Goal: Subscribe to service/newsletter

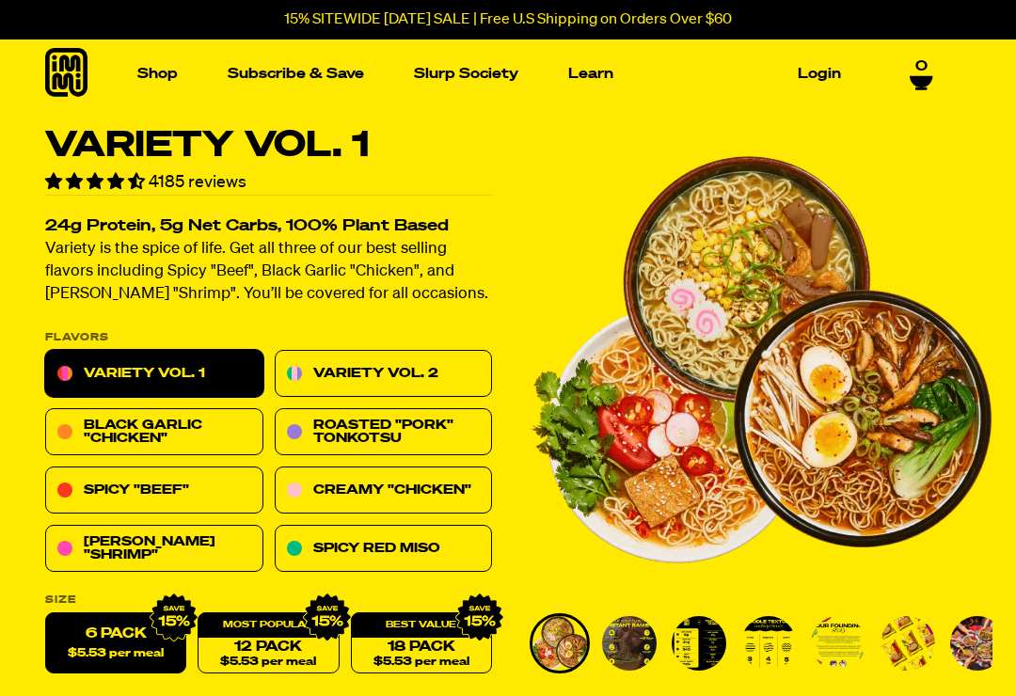
click at [379, 375] on link "Variety Vol. 2" at bounding box center [384, 374] width 218 height 47
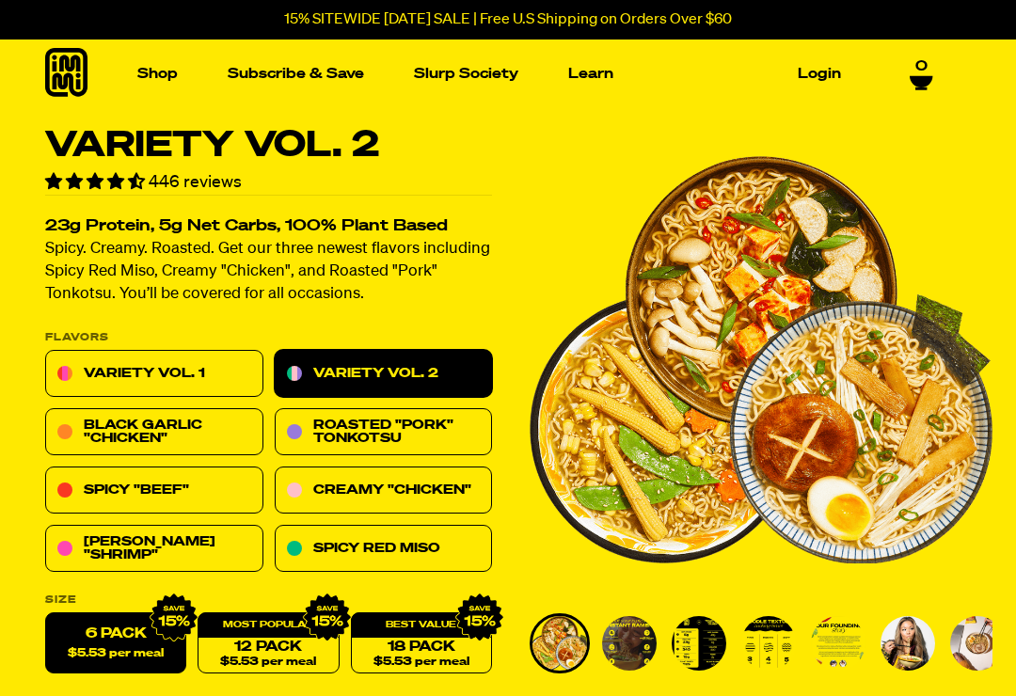
click at [438, 630] on div "18 Pack $5.53 per meal" at bounding box center [421, 644] width 141 height 61
click at [416, 270] on img "Main navigation" at bounding box center [383, 239] width 190 height 190
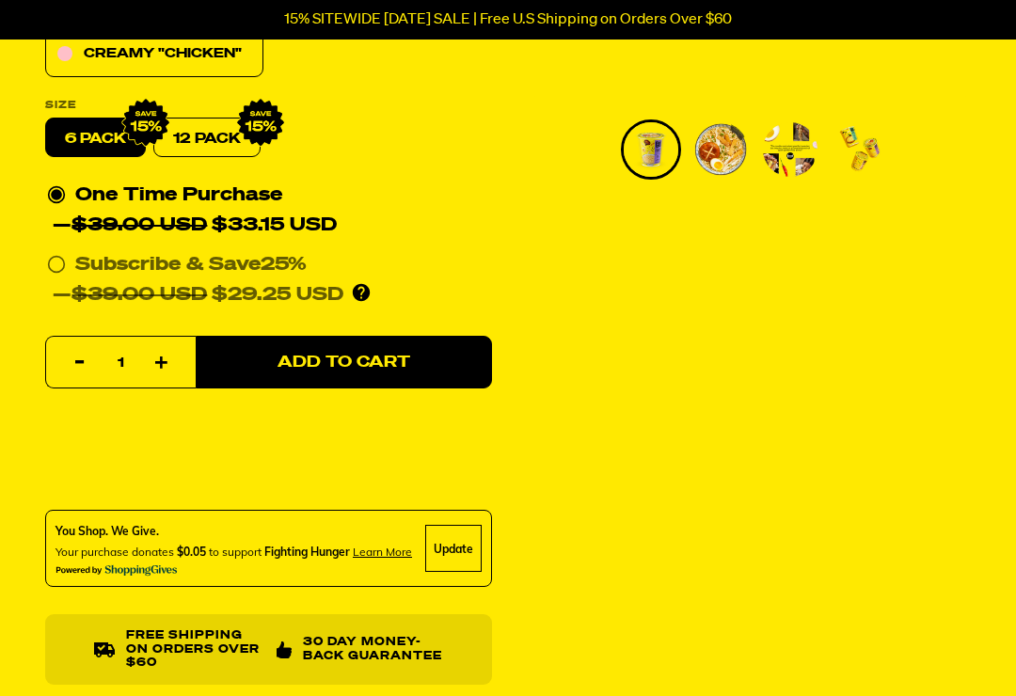
scroll to position [469, 0]
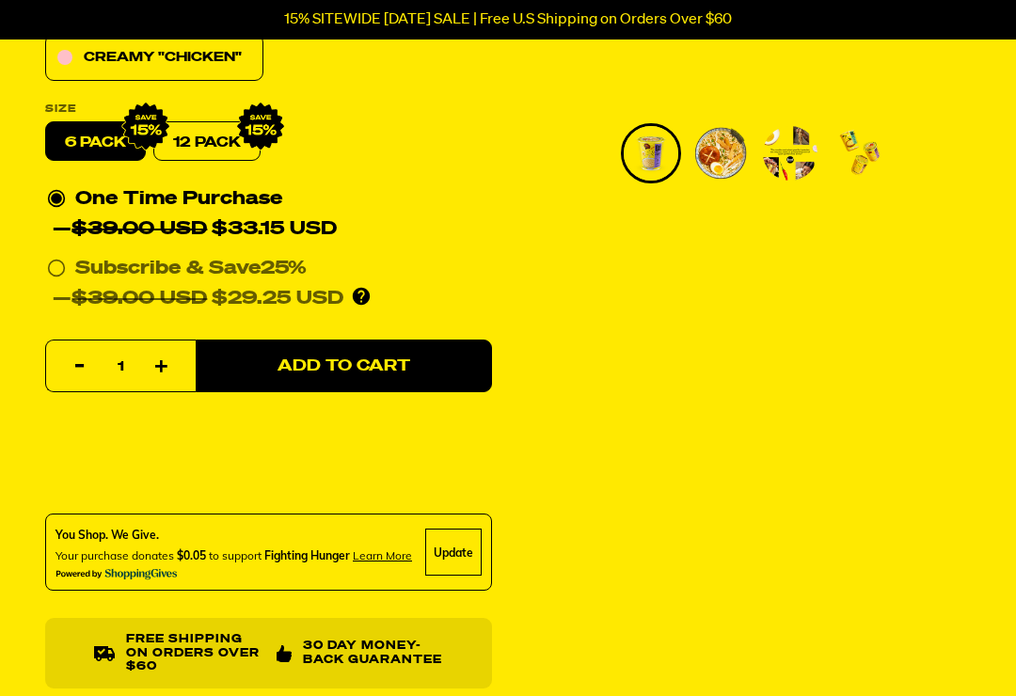
click at [643, 551] on div "Roasted "Pork" Tonkotsu Cup Ramen 36 reviews 18g Protein, 8g Net Carbs, 100% Pl…" at bounding box center [508, 241] width 1016 height 1164
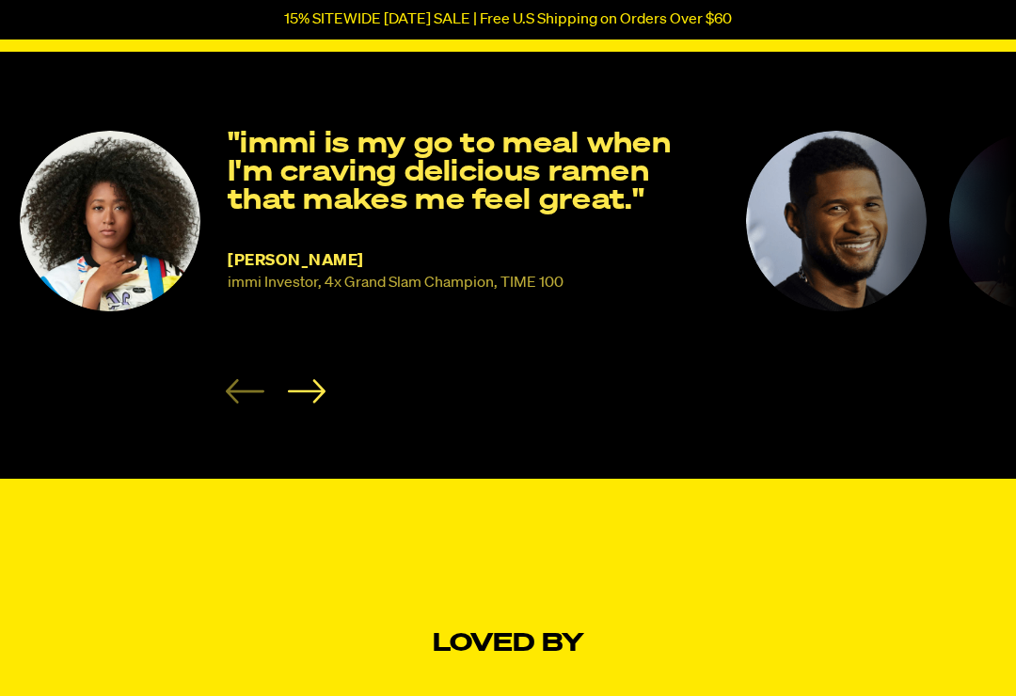
scroll to position [1255, 0]
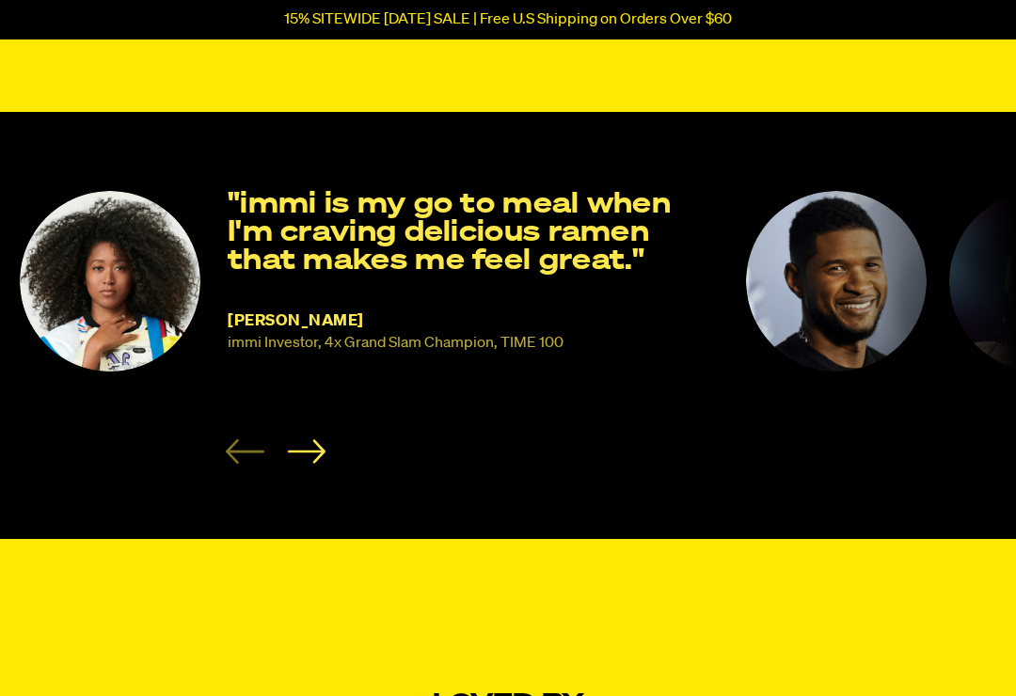
click at [306, 450] on icon "Next slide" at bounding box center [306, 451] width 39 height 24
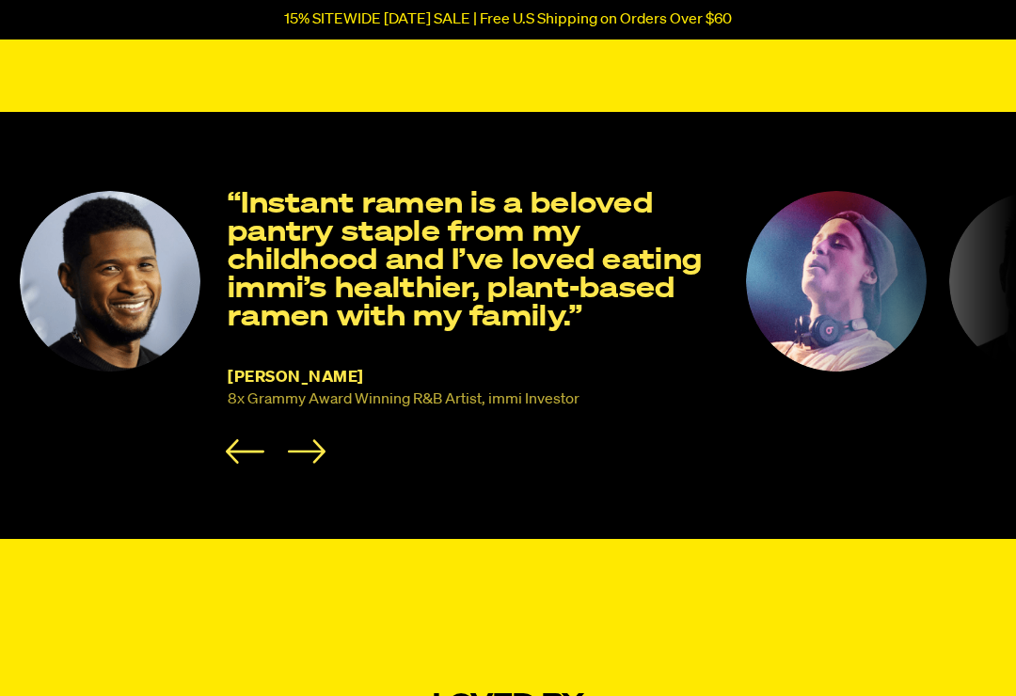
click at [320, 450] on icon "Next slide" at bounding box center [307, 452] width 38 height 24
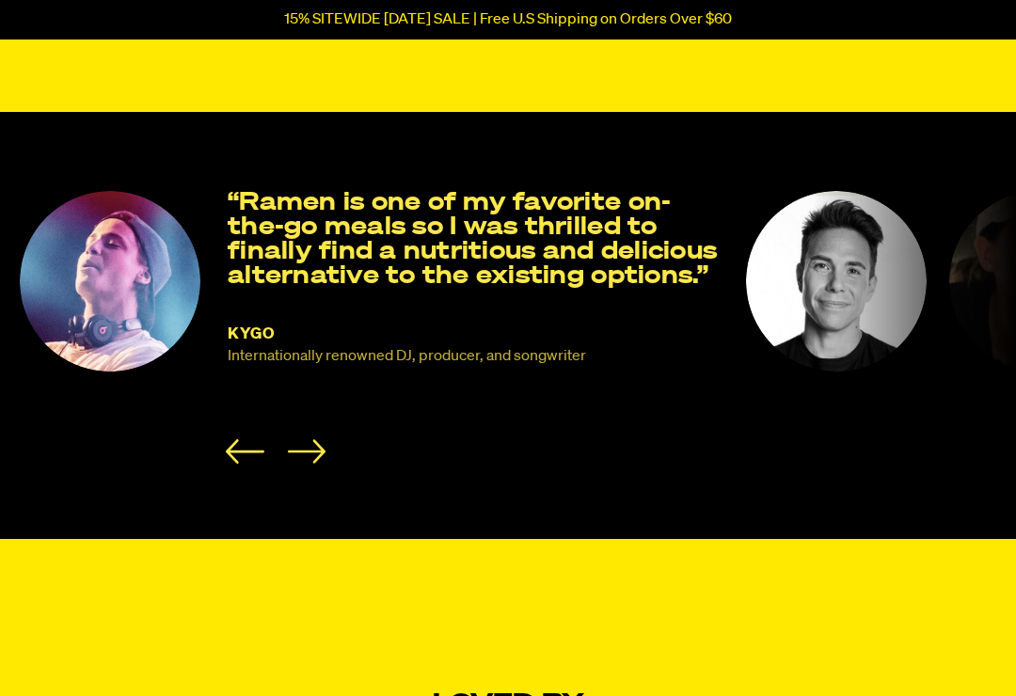
click at [316, 459] on icon "Next slide" at bounding box center [306, 451] width 39 height 24
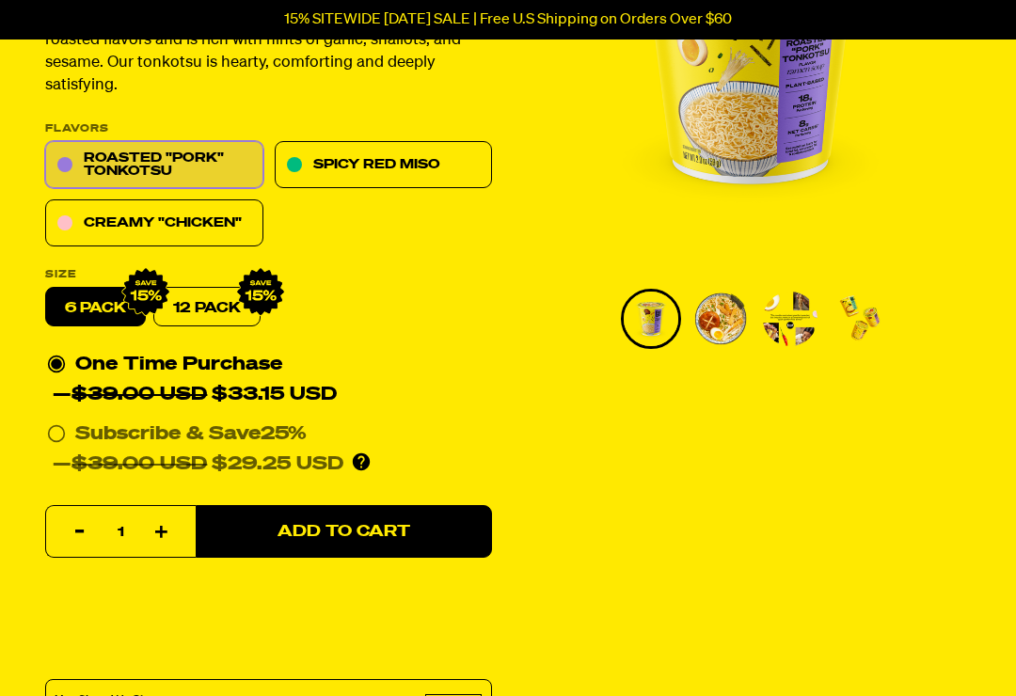
scroll to position [279, 0]
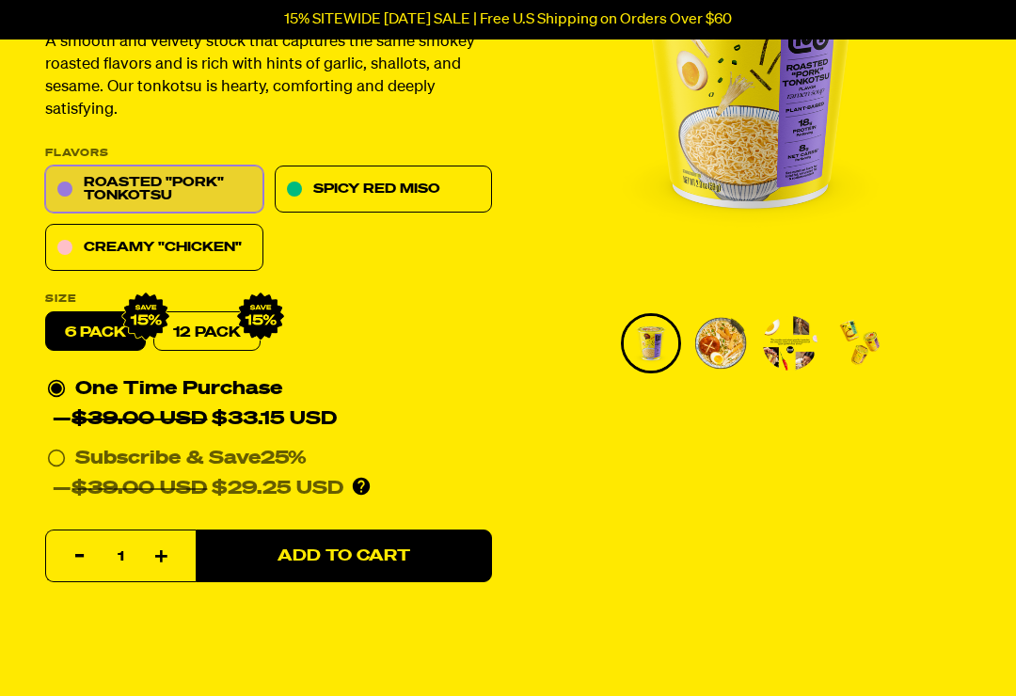
click at [258, 205] on link "Roasted "Pork" Tonkotsu" at bounding box center [154, 190] width 218 height 47
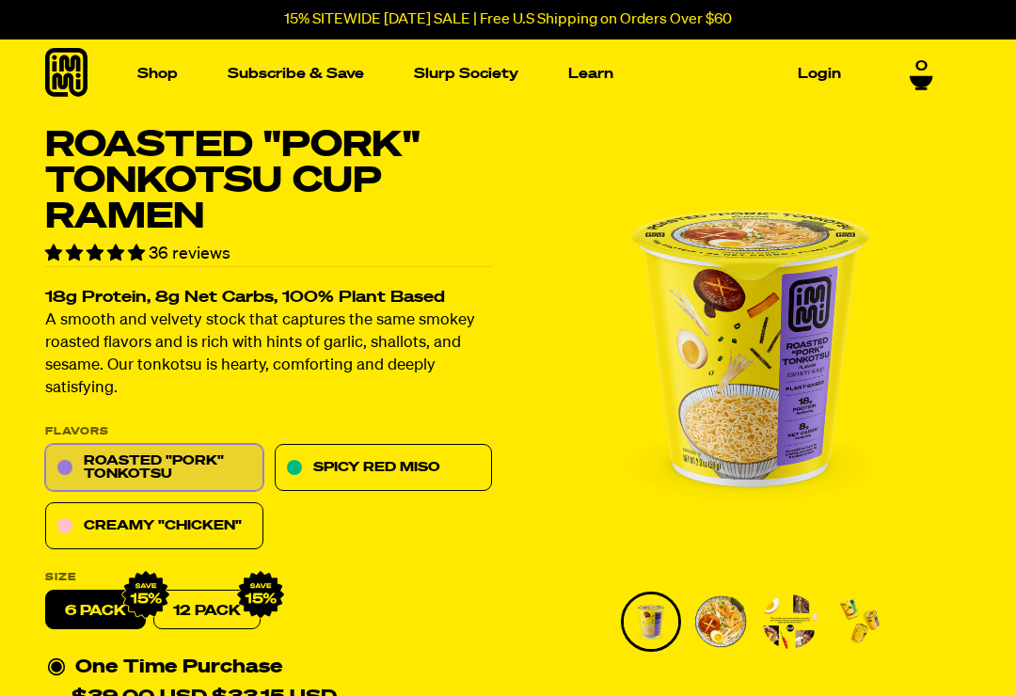
click at [339, 67] on link "Subscribe & Save" at bounding box center [296, 73] width 152 height 29
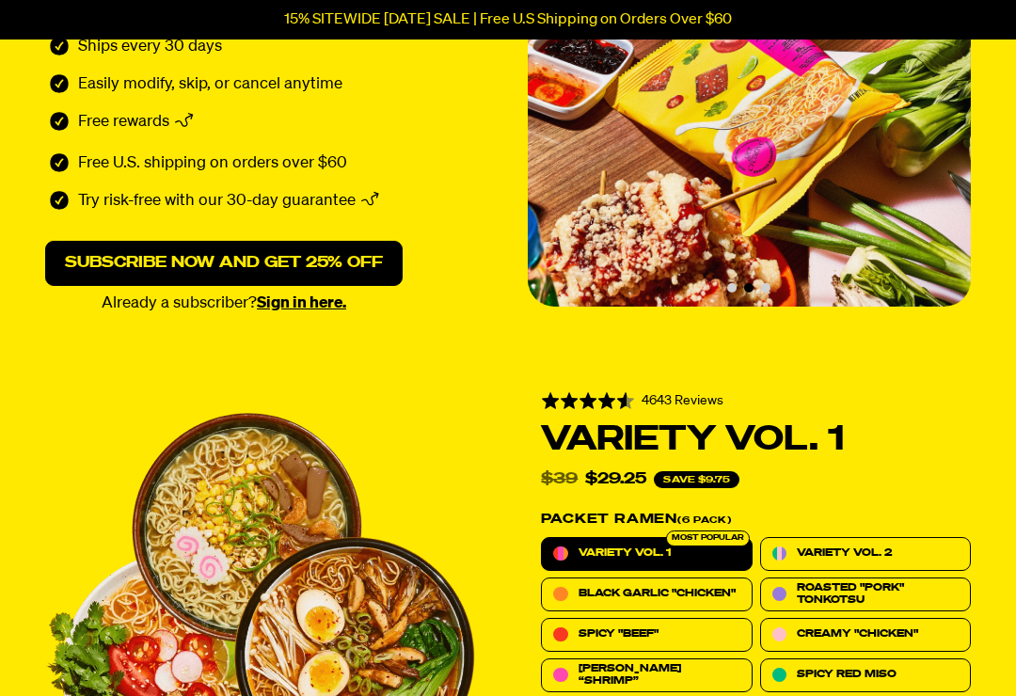
scroll to position [263, 0]
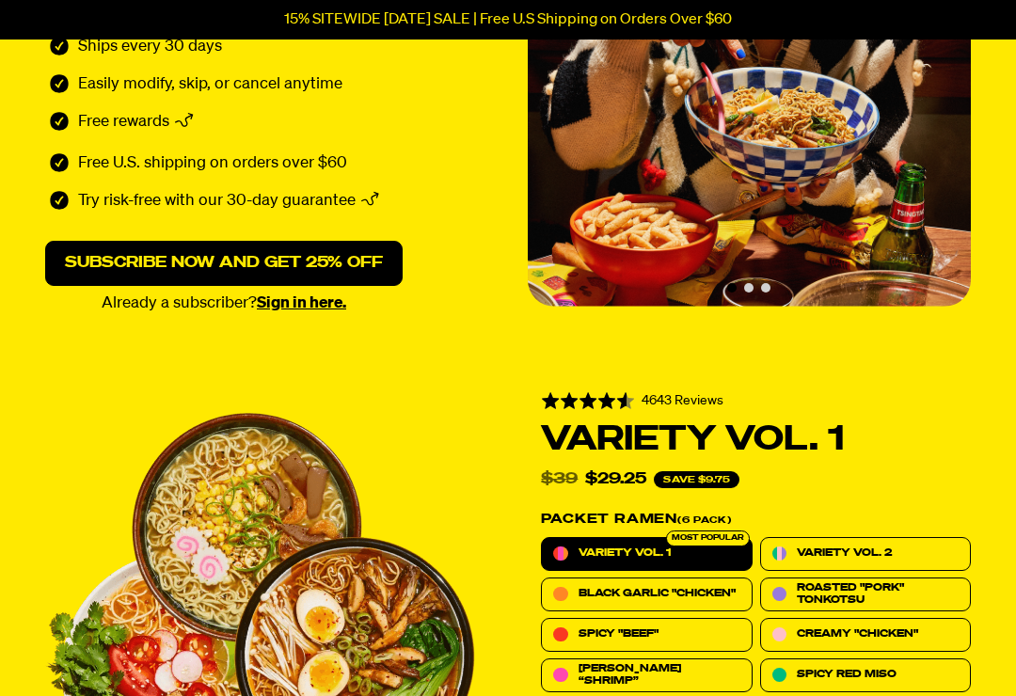
click at [640, 551] on span "Variety Vol. 1" at bounding box center [625, 554] width 92 height 12
click at [542, 538] on input "Variety Vol. 1" at bounding box center [541, 537] width 1 height 1
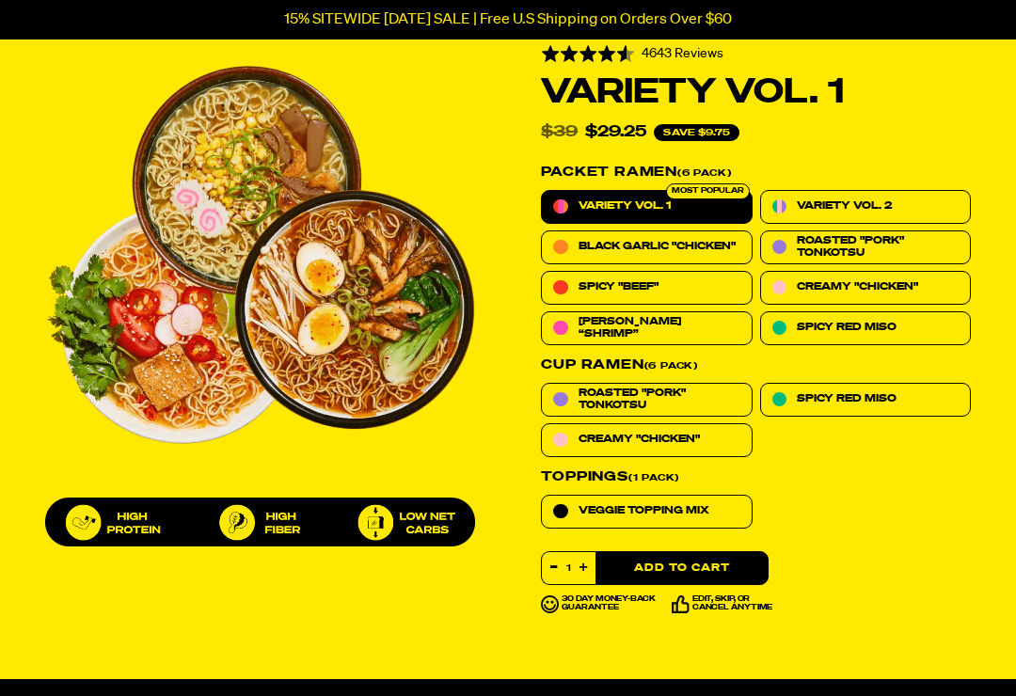
scroll to position [610, 0]
click at [667, 519] on label "Veggie Topping Mix" at bounding box center [646, 512] width 211 height 34
click at [542, 496] on input "Veggie Topping Mix" at bounding box center [541, 495] width 1 height 1
radio input "true"
